Goal: Information Seeking & Learning: Learn about a topic

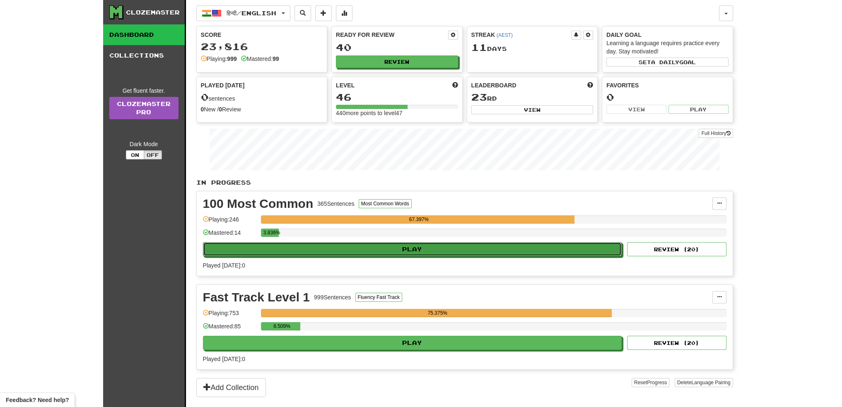
click at [343, 250] on button "Play" at bounding box center [412, 249] width 419 height 14
select select "**"
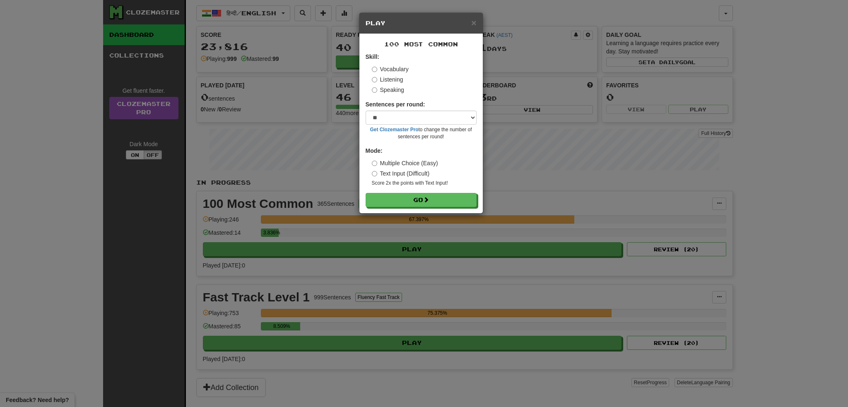
click at [391, 74] on div "Vocabulary Listening Speaking" at bounding box center [424, 79] width 105 height 29
click at [390, 76] on label "Listening" at bounding box center [387, 79] width 31 height 8
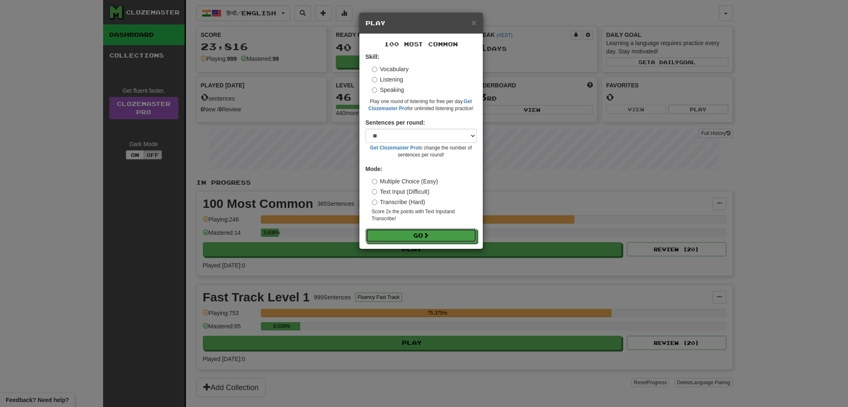
click at [415, 234] on button "Go" at bounding box center [421, 236] width 111 height 14
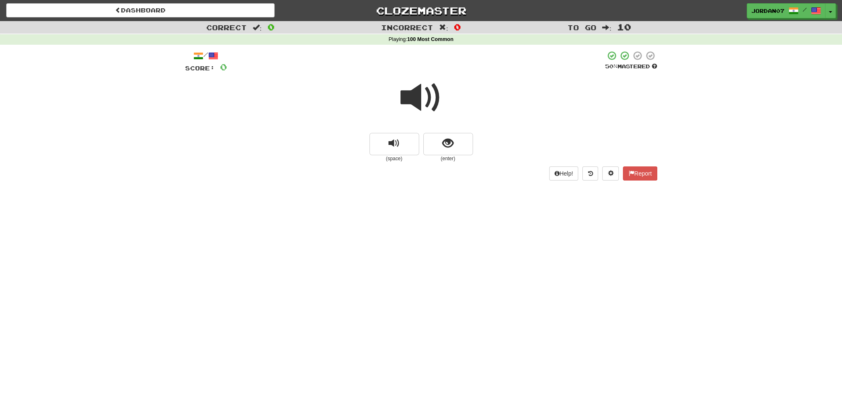
click at [427, 92] on span at bounding box center [421, 97] width 41 height 41
click at [429, 86] on span at bounding box center [421, 97] width 41 height 41
click at [427, 87] on span at bounding box center [421, 97] width 41 height 41
click at [437, 96] on span at bounding box center [421, 97] width 41 height 41
click at [452, 157] on small "(enter)" at bounding box center [448, 158] width 50 height 7
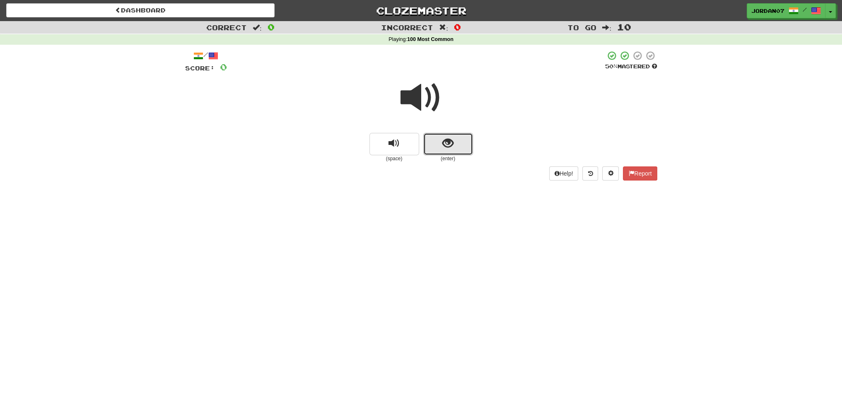
click at [456, 150] on button "show sentence" at bounding box center [448, 144] width 50 height 22
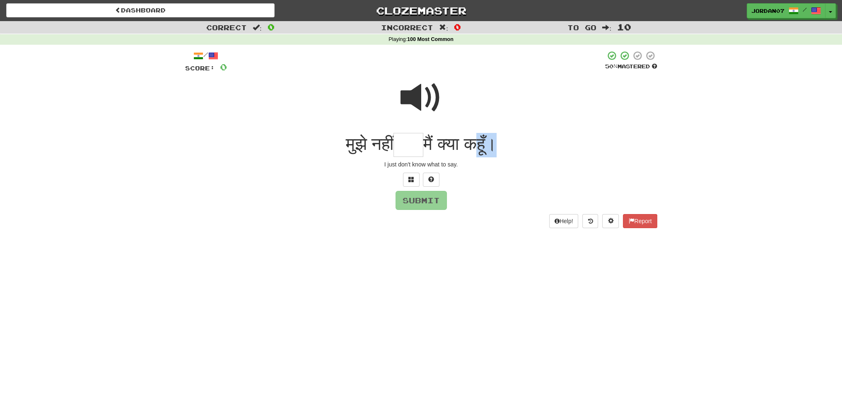
drag, startPoint x: 473, startPoint y: 145, endPoint x: 500, endPoint y: 143, distance: 27.4
click at [496, 143] on span "मैं क्या कहूँ।" at bounding box center [459, 143] width 73 height 19
click at [402, 137] on input "text" at bounding box center [409, 145] width 30 height 24
type input "*"
type input "***"
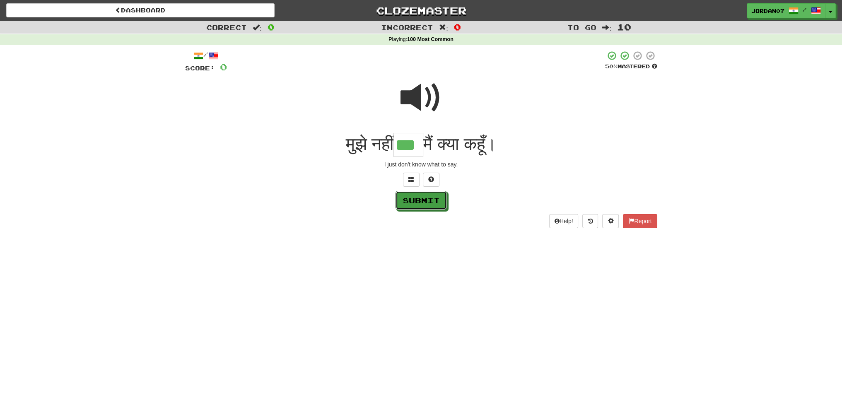
click at [411, 196] on button "Submit" at bounding box center [421, 200] width 51 height 19
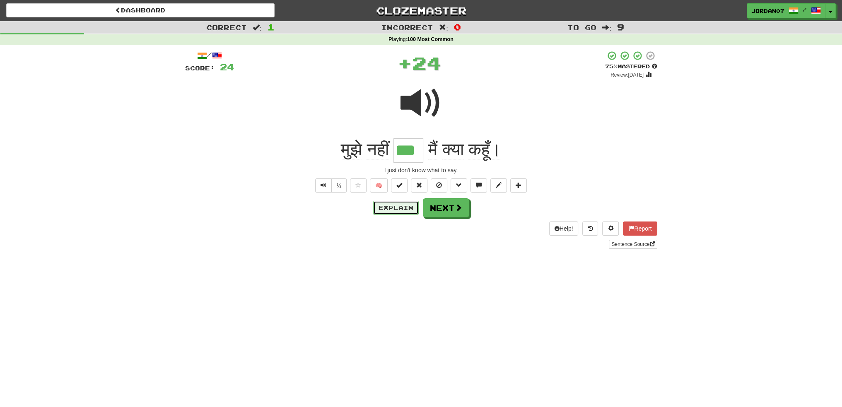
click at [384, 205] on button "Explain" at bounding box center [396, 208] width 46 height 14
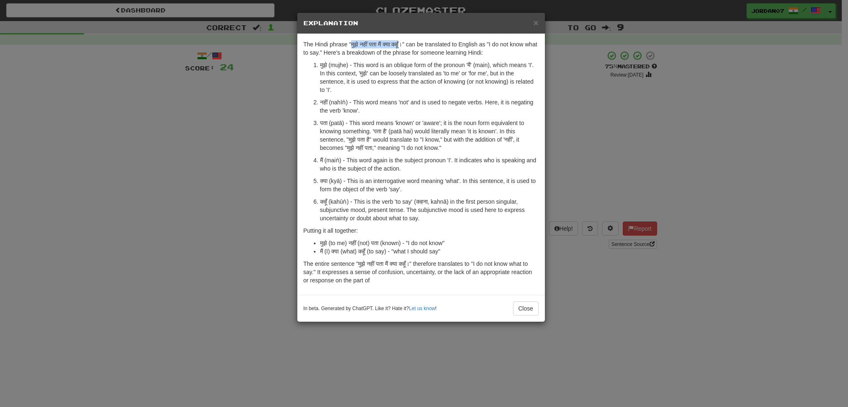
drag, startPoint x: 351, startPoint y: 43, endPoint x: 404, endPoint y: 43, distance: 53.0
click at [404, 43] on p "The Hindi phrase "मुझे नहीं पता मैं क्या कहूँ।" can be translated to English as…" at bounding box center [421, 48] width 235 height 17
copy p "मुझे नहीं पता मैं क्या कहूँ"
